Goal: Information Seeking & Learning: Learn about a topic

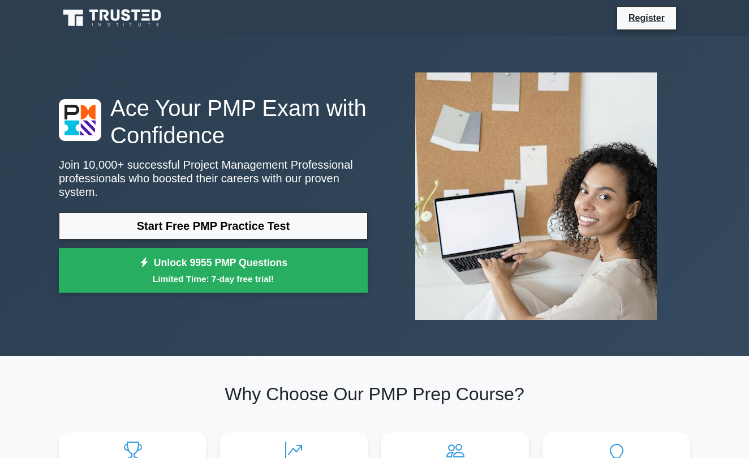
click at [210, 226] on link "Start Free PMP Practice Test" at bounding box center [213, 225] width 309 height 27
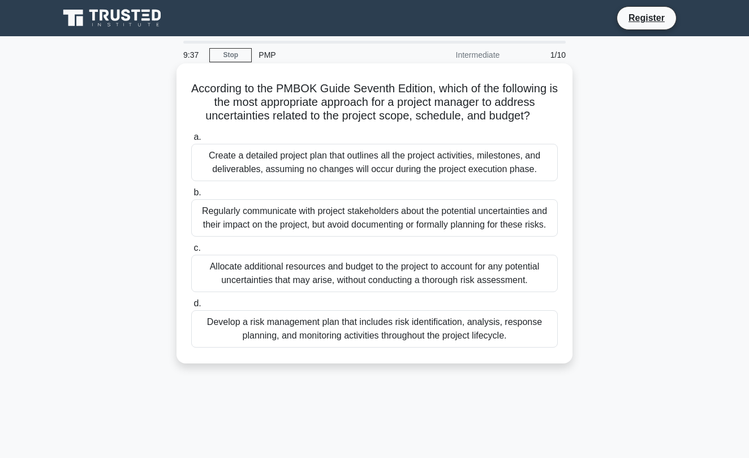
click at [342, 216] on div "Regularly communicate with project stakeholders about the potential uncertainti…" at bounding box center [374, 217] width 367 height 37
click at [191, 196] on input "b. Regularly communicate with project stakeholders about the potential uncertai…" at bounding box center [191, 192] width 0 height 7
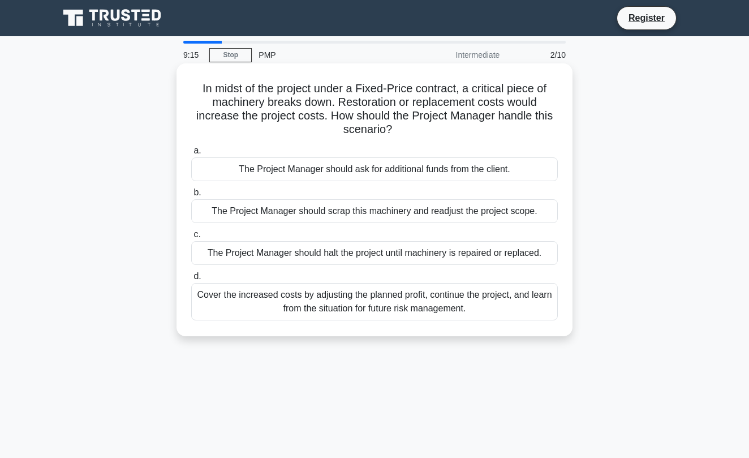
click at [388, 306] on div "Cover the increased costs by adjusting the planned profit, continue the project…" at bounding box center [374, 301] width 367 height 37
click at [191, 280] on input "d. Cover the increased costs by adjusting the planned profit, continue the proj…" at bounding box center [191, 276] width 0 height 7
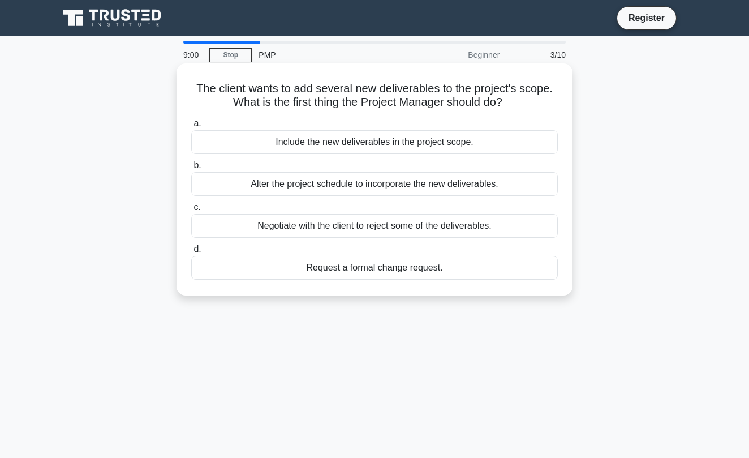
click at [378, 269] on div "Request a formal change request." at bounding box center [374, 268] width 367 height 24
click at [191, 253] on input "d. Request a formal change request." at bounding box center [191, 249] width 0 height 7
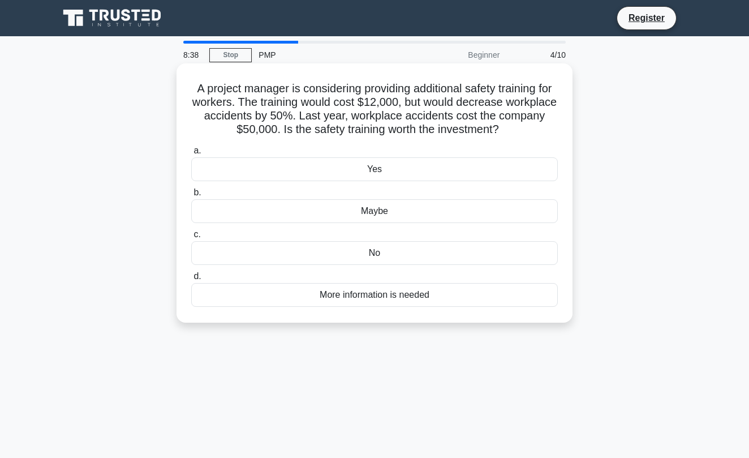
click at [378, 172] on div "Yes" at bounding box center [374, 169] width 367 height 24
click at [191, 154] on input "a. Yes" at bounding box center [191, 150] width 0 height 7
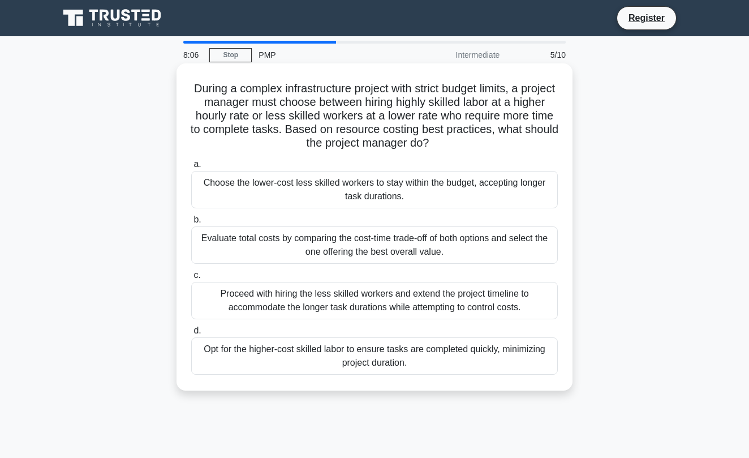
click at [257, 247] on div "Evaluate total costs by comparing the cost-time trade-off of both options and s…" at bounding box center [374, 244] width 367 height 37
click at [191, 223] on input "b. Evaluate total costs by comparing the cost-time trade-off of both options an…" at bounding box center [191, 219] width 0 height 7
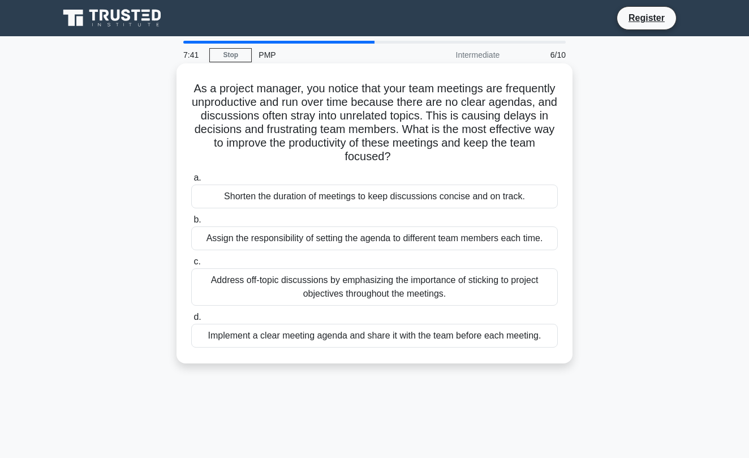
click at [303, 291] on div "Address off-topic discussions by emphasizing the importance of sticking to proj…" at bounding box center [374, 286] width 367 height 37
click at [191, 265] on input "c. Address off-topic discussions by emphasizing the importance of sticking to p…" at bounding box center [191, 261] width 0 height 7
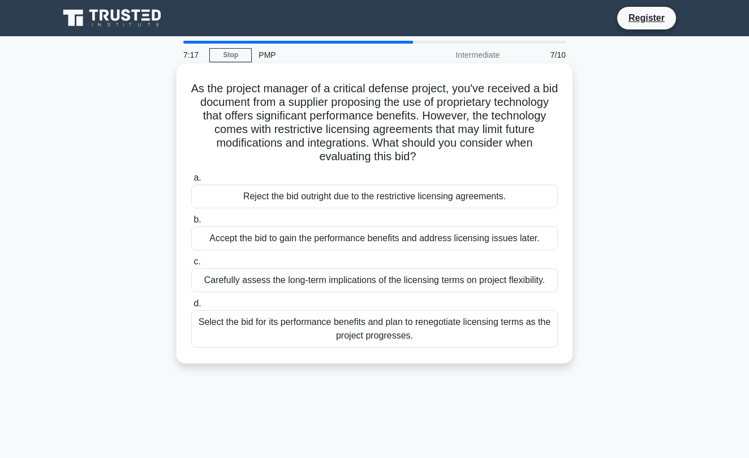
click at [288, 285] on div "Carefully assess the long-term implications of the licensing terms on project f…" at bounding box center [374, 280] width 367 height 24
click at [191, 265] on input "c. Carefully assess the long-term implications of the licensing terms on projec…" at bounding box center [191, 261] width 0 height 7
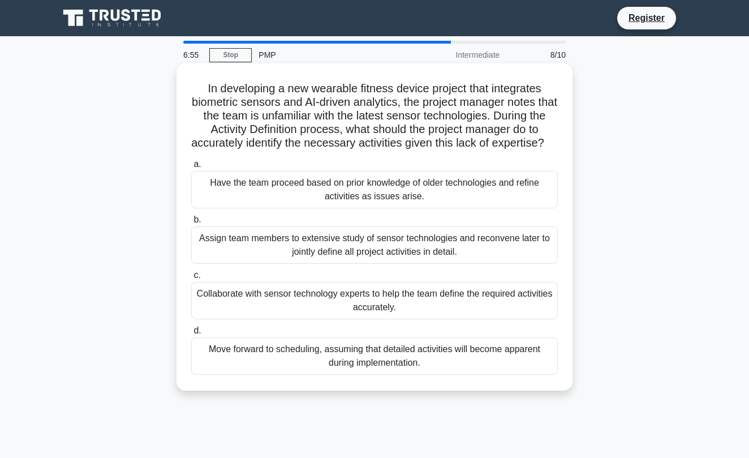
click at [313, 300] on div "Collaborate with sensor technology experts to help the team define the required…" at bounding box center [374, 300] width 367 height 37
click at [191, 279] on input "c. Collaborate with sensor technology experts to help the team define the requi…" at bounding box center [191, 275] width 0 height 7
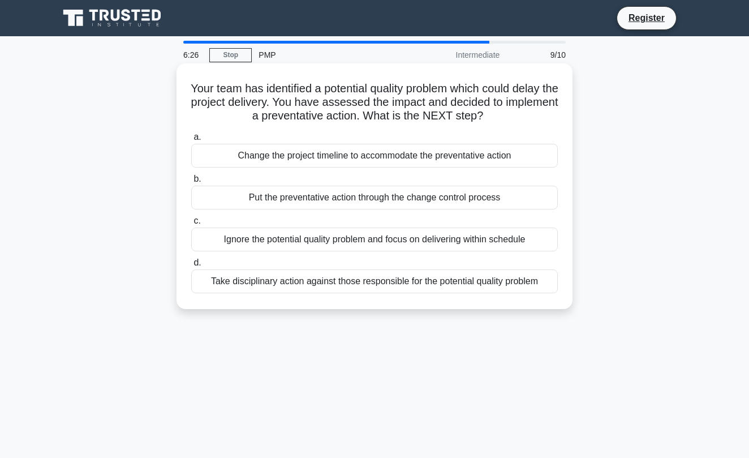
click at [343, 199] on div "Put the preventative action through the change control process" at bounding box center [374, 198] width 367 height 24
click at [191, 183] on input "b. Put the preventative action through the change control process" at bounding box center [191, 178] width 0 height 7
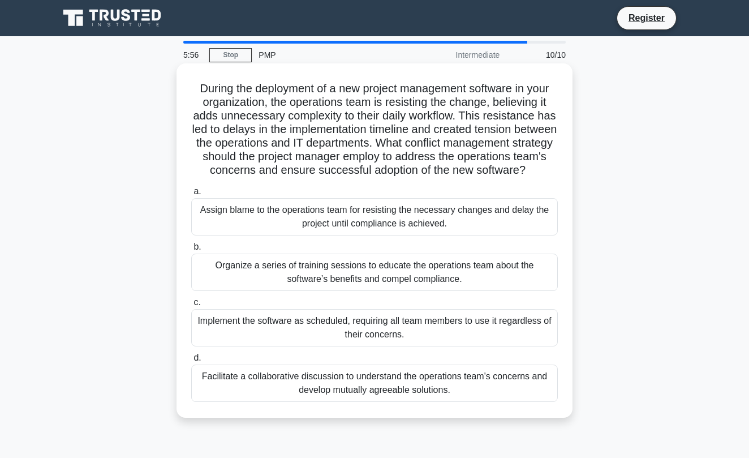
click at [304, 378] on div "Facilitate a collaborative discussion to understand the operations team's conce…" at bounding box center [374, 382] width 367 height 37
click at [191, 362] on input "d. Facilitate a collaborative discussion to understand the operations team's co…" at bounding box center [191, 357] width 0 height 7
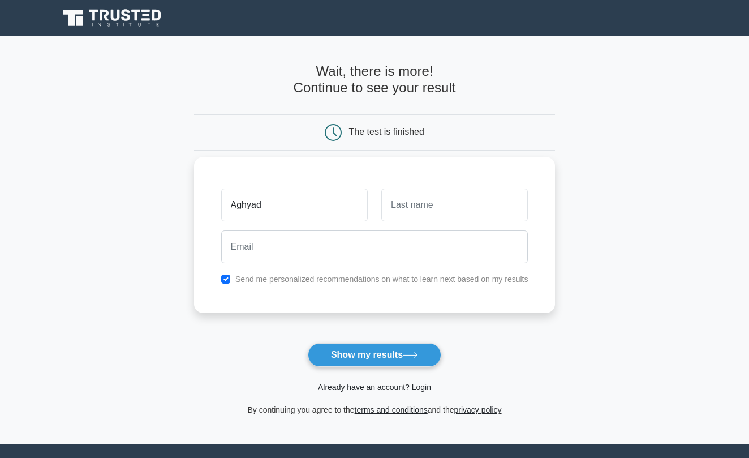
type input "Aghyad"
type input "Ghraiz"
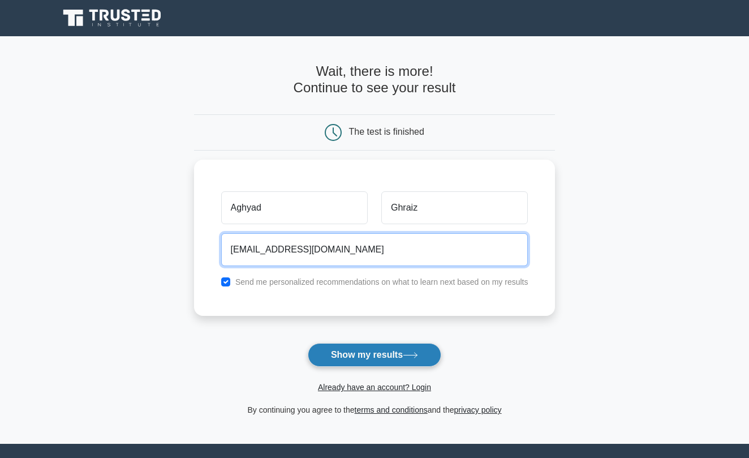
type input "aghyadghraiz@hotmail.com"
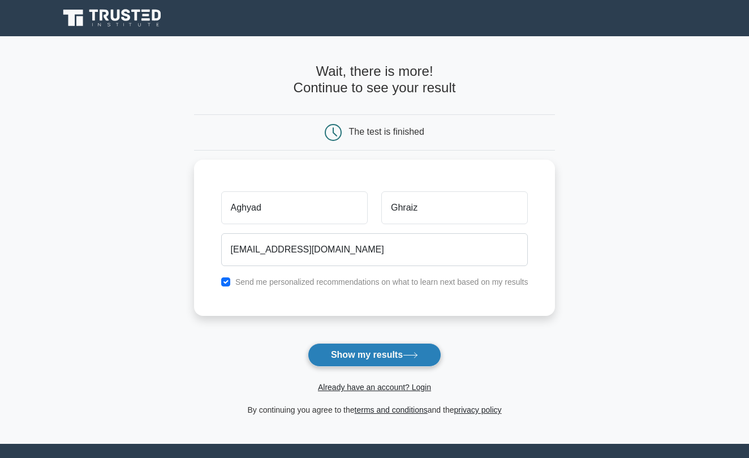
click at [378, 360] on button "Show my results" at bounding box center [375, 355] width 134 height 24
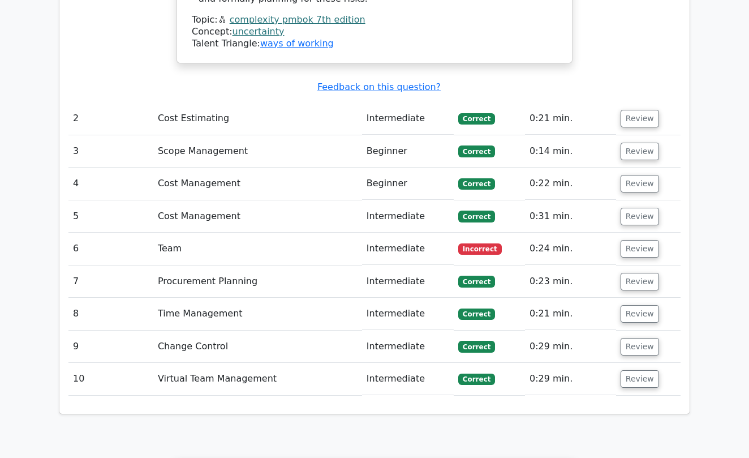
scroll to position [1585, 0]
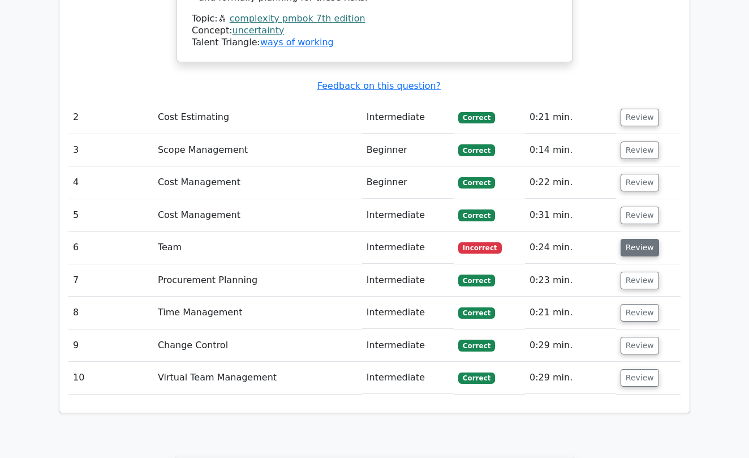
click at [628, 239] on button "Review" at bounding box center [640, 248] width 38 height 18
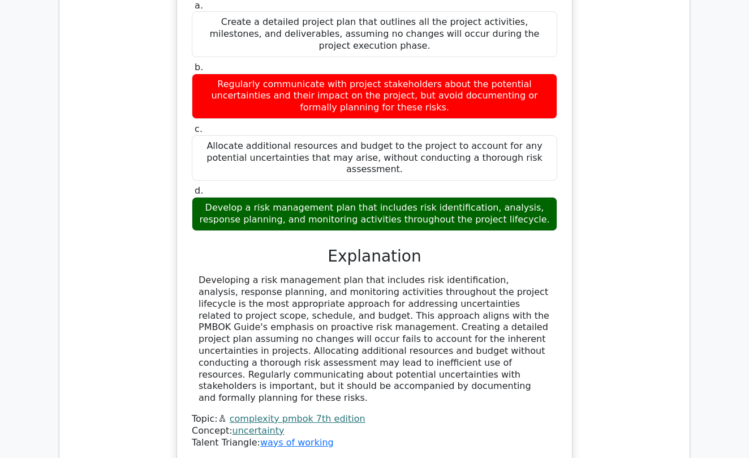
scroll to position [846, 0]
